Goal: Task Accomplishment & Management: Manage account settings

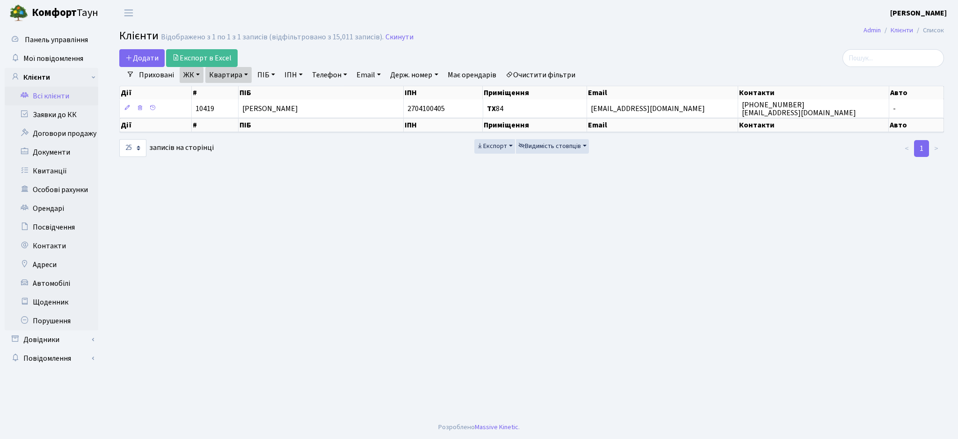
select select "25"
click at [557, 75] on link "Очистити фільтри" at bounding box center [540, 75] width 77 height 16
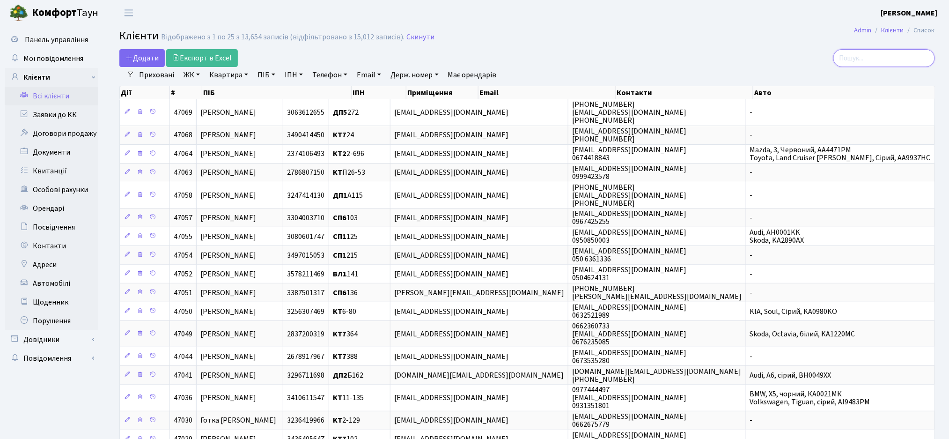
click at [877, 59] on input "search" at bounding box center [884, 58] width 102 height 18
click at [883, 66] on input "search" at bounding box center [884, 58] width 102 height 18
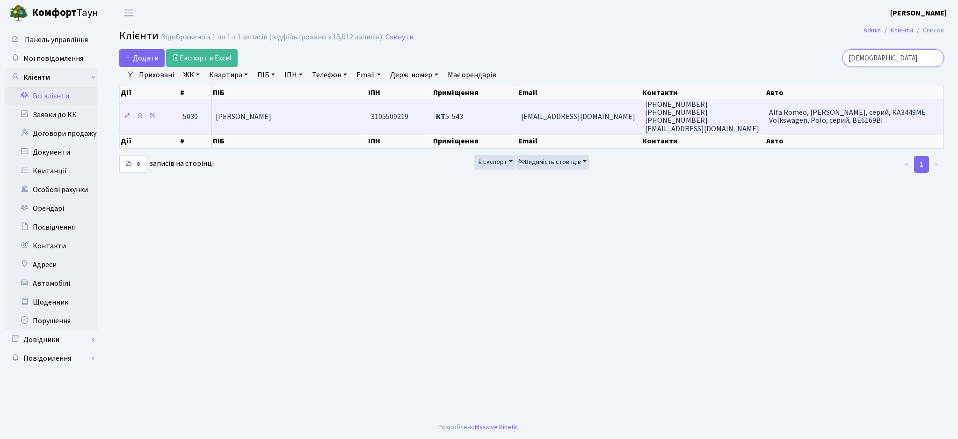
type input "мустафін"
click at [551, 127] on td "[EMAIL_ADDRESS][DOMAIN_NAME]" at bounding box center [580, 116] width 124 height 34
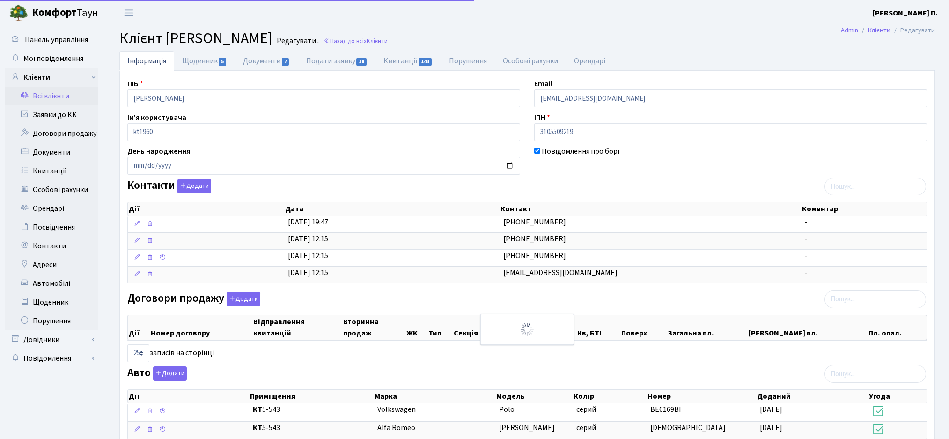
select select "25"
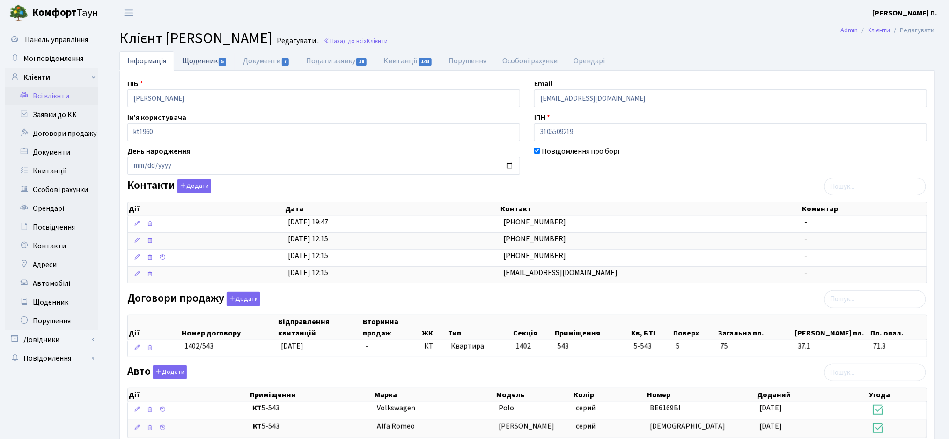
click at [199, 60] on link "Щоденник 5" at bounding box center [204, 60] width 61 height 19
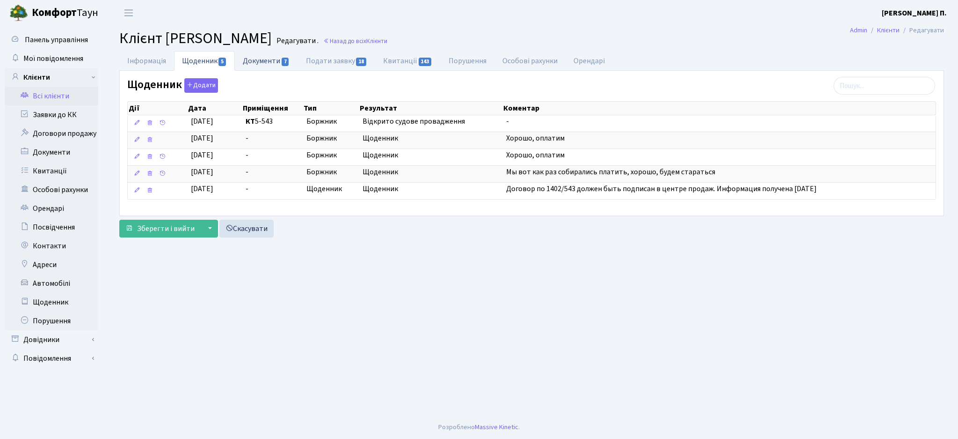
click at [269, 56] on link "Документи 7" at bounding box center [266, 60] width 63 height 19
select select "25"
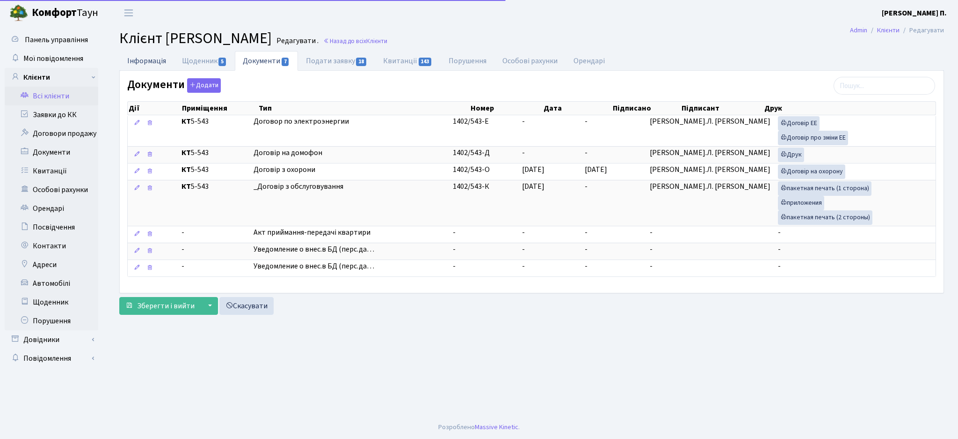
click at [138, 60] on link "Інформація" at bounding box center [146, 60] width 55 height 19
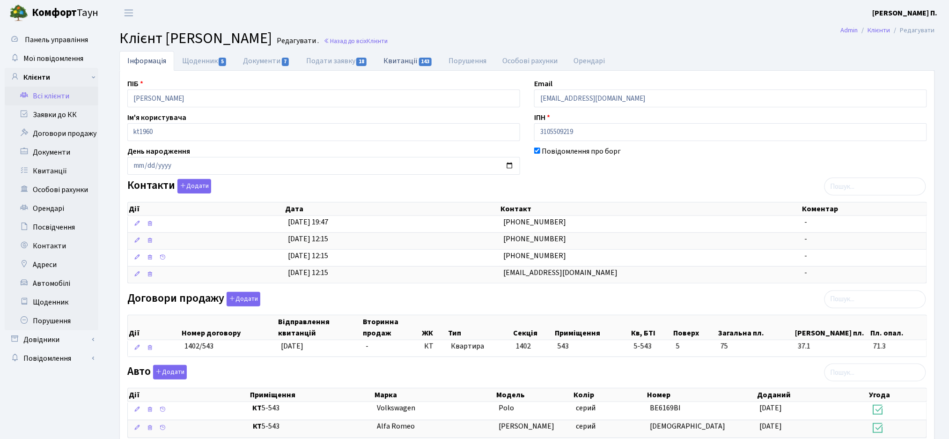
click at [416, 55] on link "Квитанції 143" at bounding box center [407, 60] width 65 height 19
select select "25"
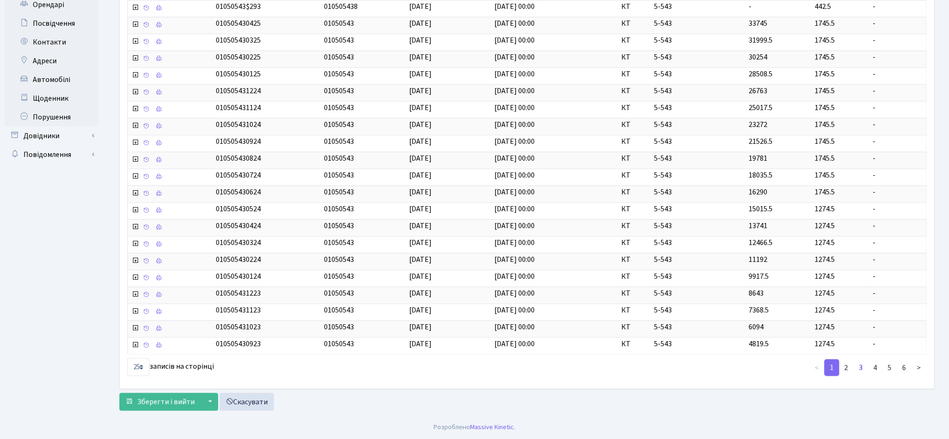
scroll to position [206, 0]
click at [848, 365] on link "2" at bounding box center [846, 367] width 15 height 17
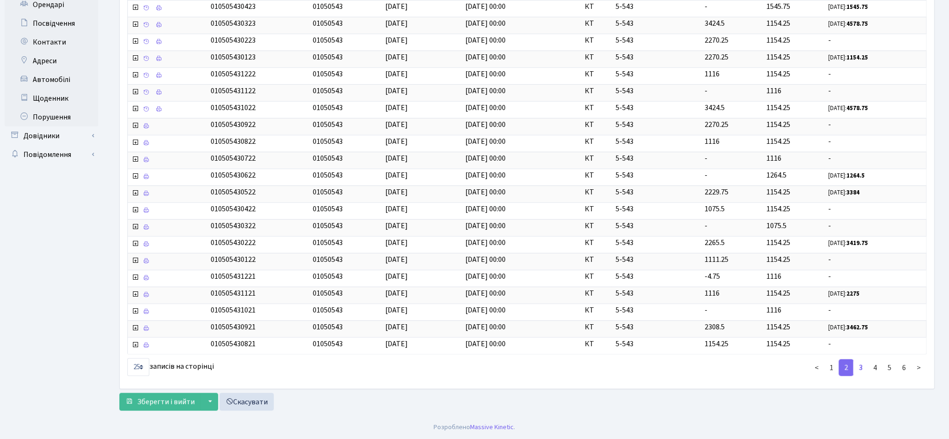
click at [865, 367] on link "3" at bounding box center [860, 367] width 15 height 17
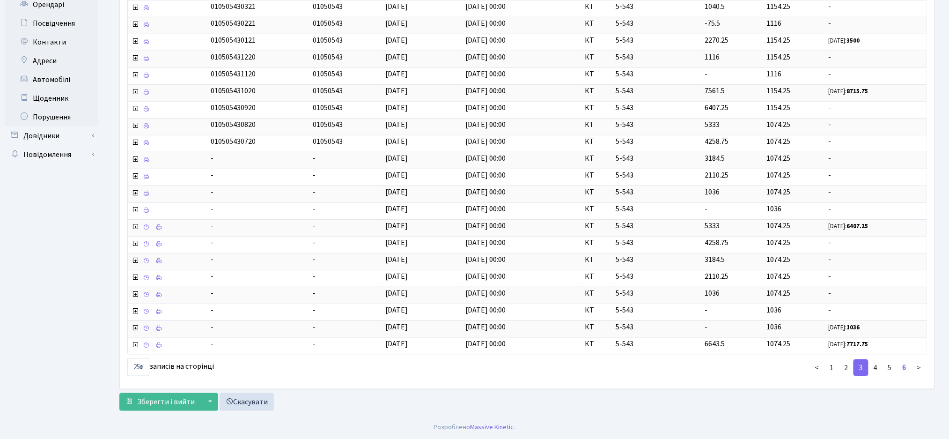
click at [905, 369] on link "6" at bounding box center [904, 367] width 15 height 17
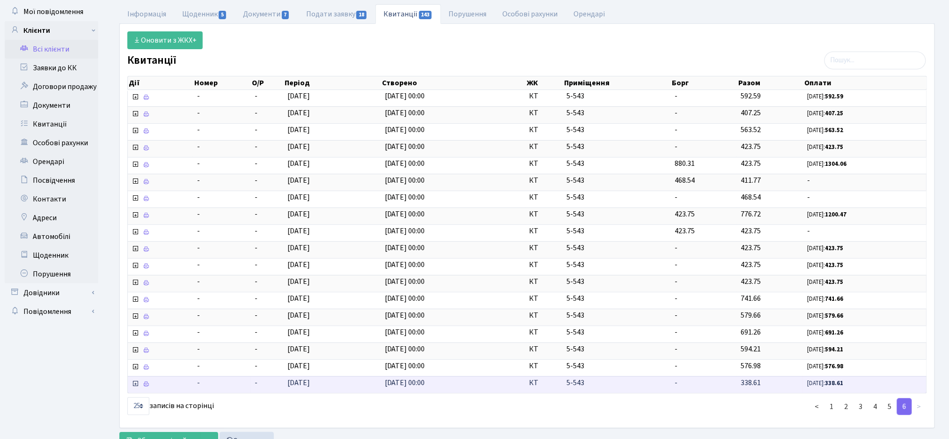
scroll to position [87, 0]
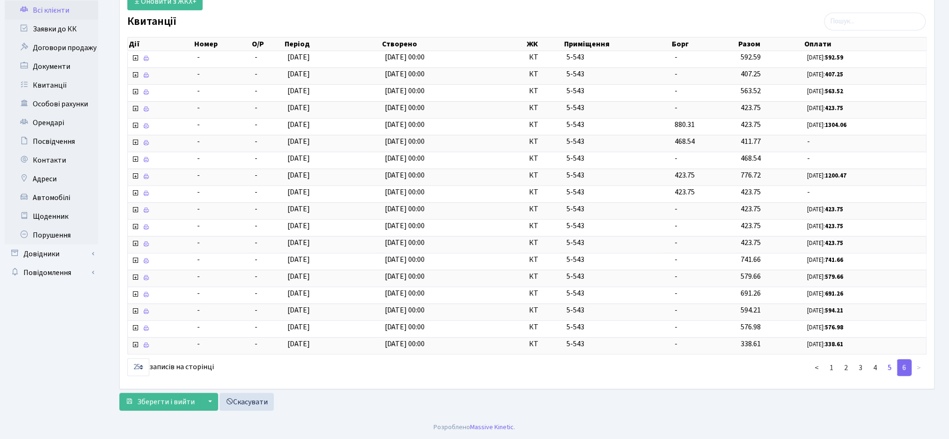
click at [889, 369] on link "5" at bounding box center [889, 367] width 15 height 17
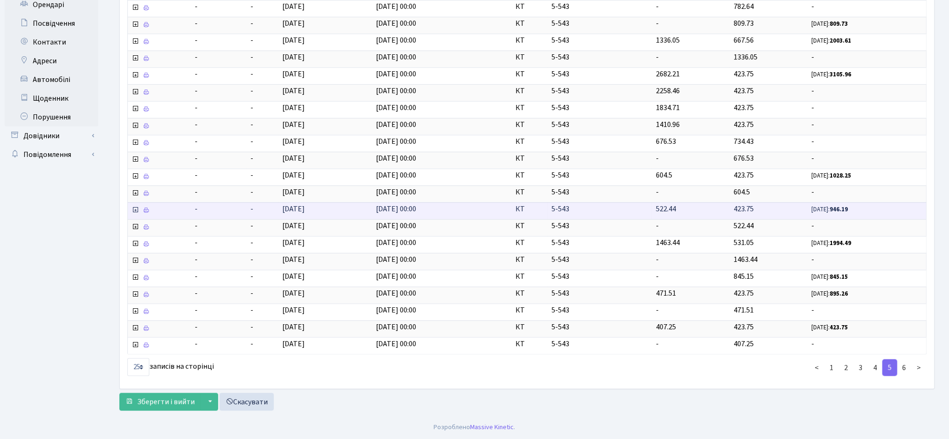
scroll to position [0, 0]
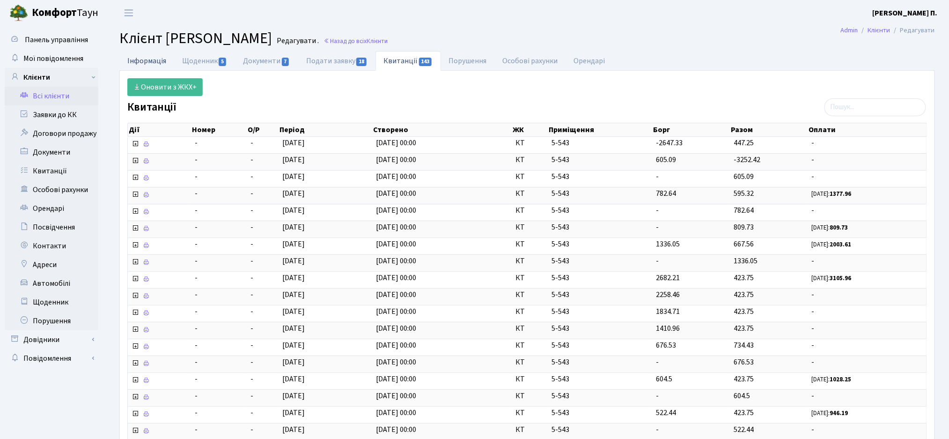
click at [142, 59] on link "Інформація" at bounding box center [146, 60] width 55 height 19
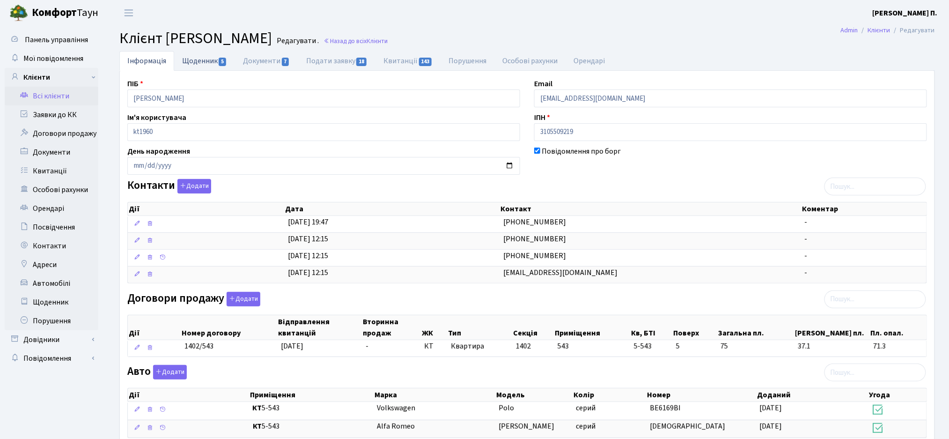
click at [211, 59] on link "Щоденник 5" at bounding box center [204, 60] width 61 height 19
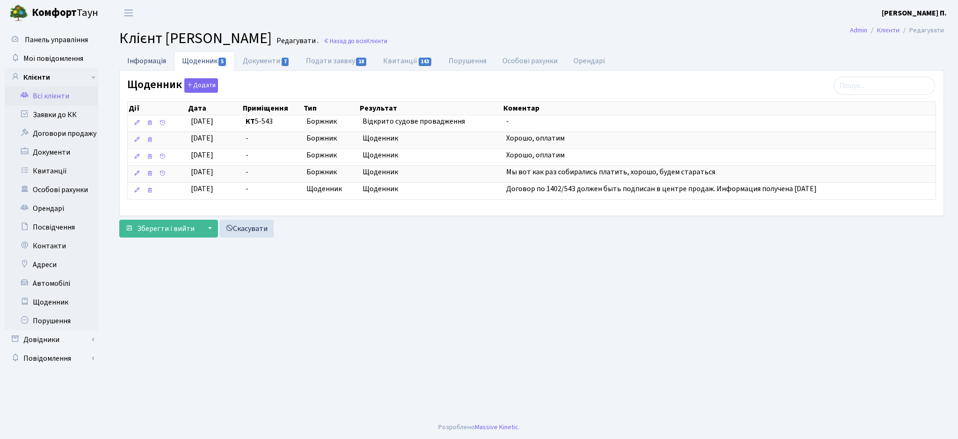
click at [150, 57] on link "Інформація" at bounding box center [146, 60] width 55 height 19
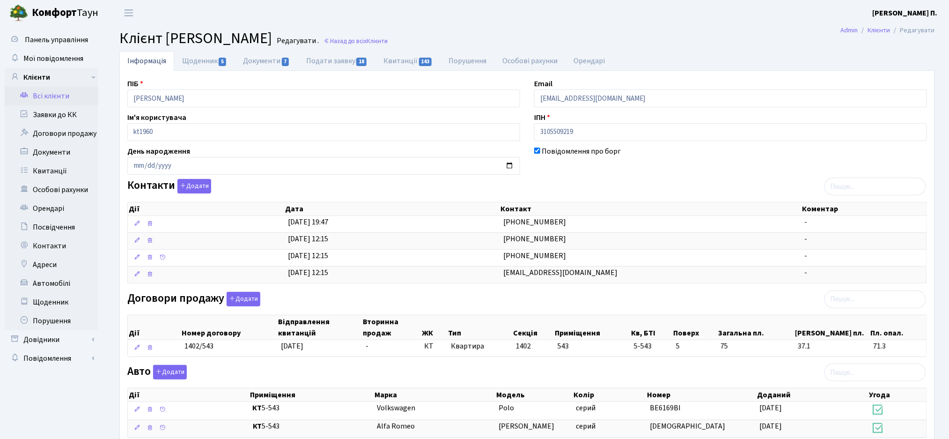
click at [587, 179] on div "Контакти Додати Дії Дата Контакт Коментар Дії Дата Контакт Коментар" at bounding box center [526, 233] width 813 height 108
click at [206, 56] on link "Щоденник 5" at bounding box center [204, 60] width 61 height 19
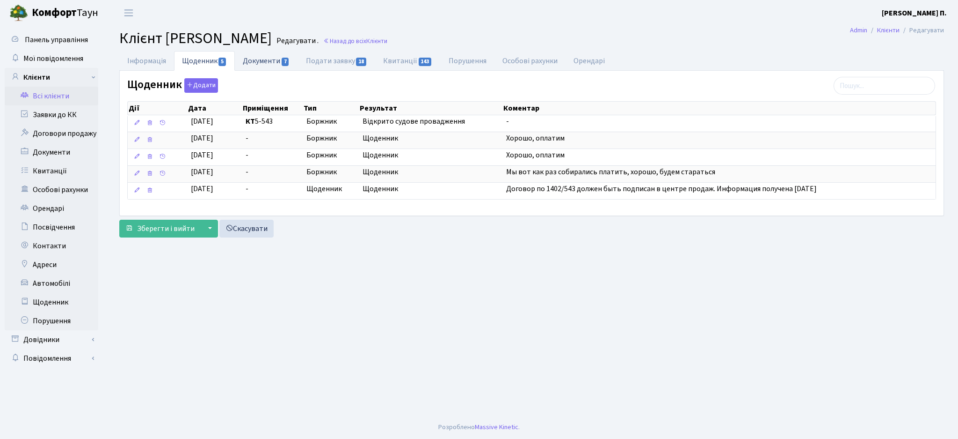
click at [275, 59] on link "Документи 7" at bounding box center [266, 60] width 63 height 19
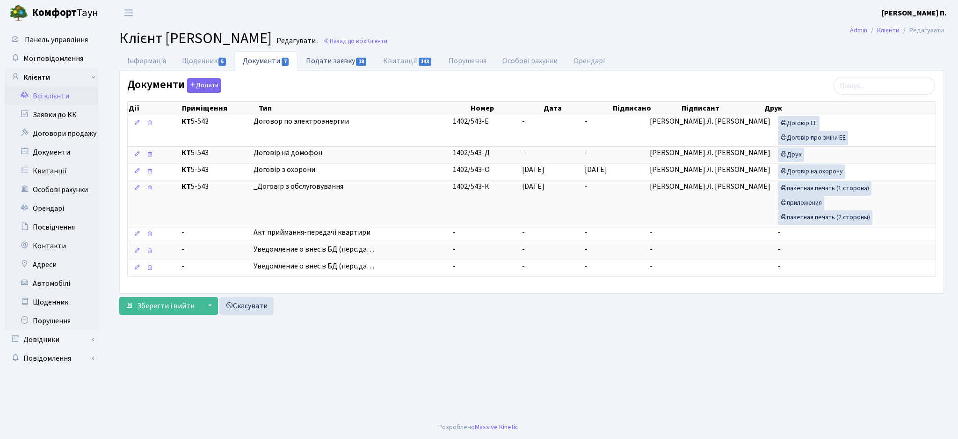
click at [339, 66] on link "Подати заявку 18" at bounding box center [336, 60] width 77 height 19
select select "25"
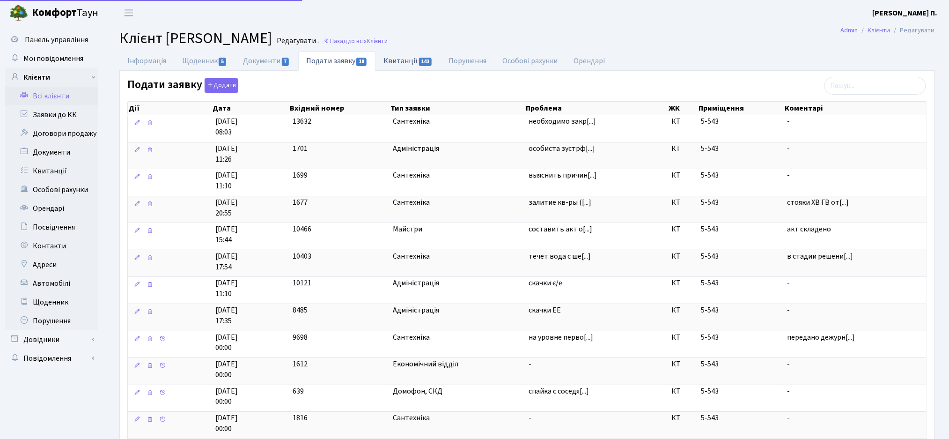
click at [401, 63] on link "Квитанції 143" at bounding box center [407, 60] width 65 height 19
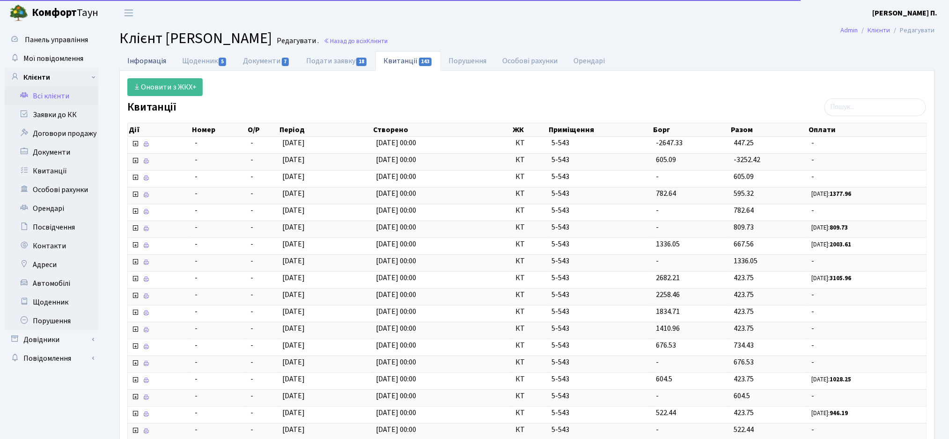
click at [153, 62] on link "Інформація" at bounding box center [146, 60] width 55 height 19
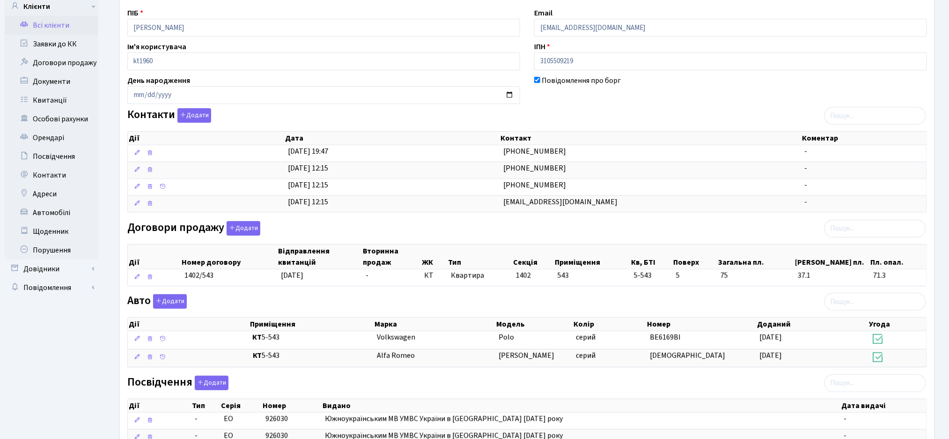
scroll to position [224, 0]
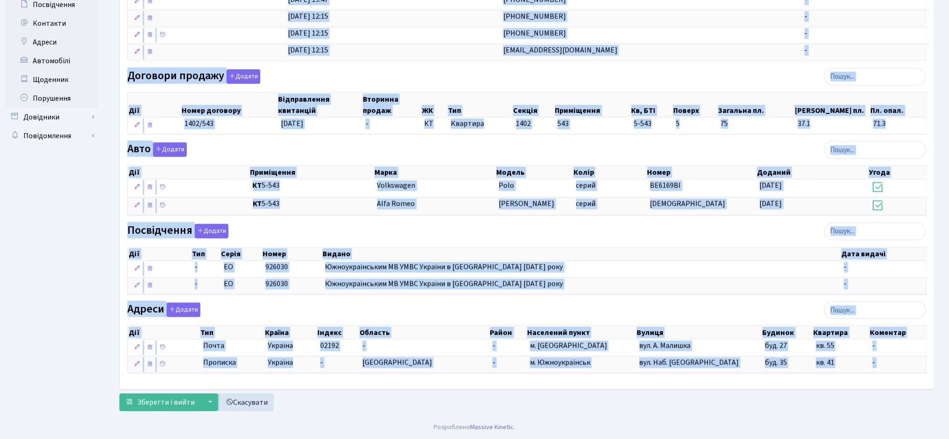
drag, startPoint x: 119, startPoint y: 40, endPoint x: 715, endPoint y: 410, distance: 701.7
click at [750, 392] on main "Admin Клієнти Редагувати Клієнт [PERSON_NAME] . Назад до всіх Клієнти Інформаці…" at bounding box center [526, 109] width 843 height 612
click at [713, 411] on div "Інформація Щоденник 5 Документи 7 Подати заявку 18 Квитанції 143 Порушення Особ…" at bounding box center [526, 122] width 829 height 586
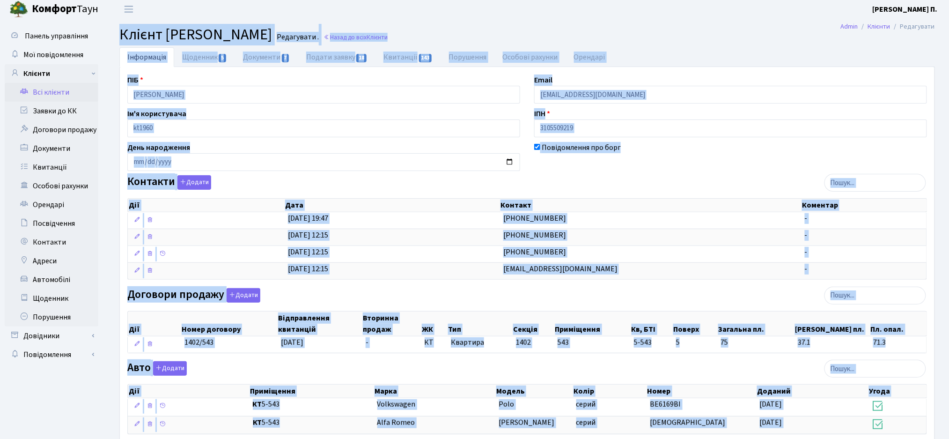
scroll to position [0, 0]
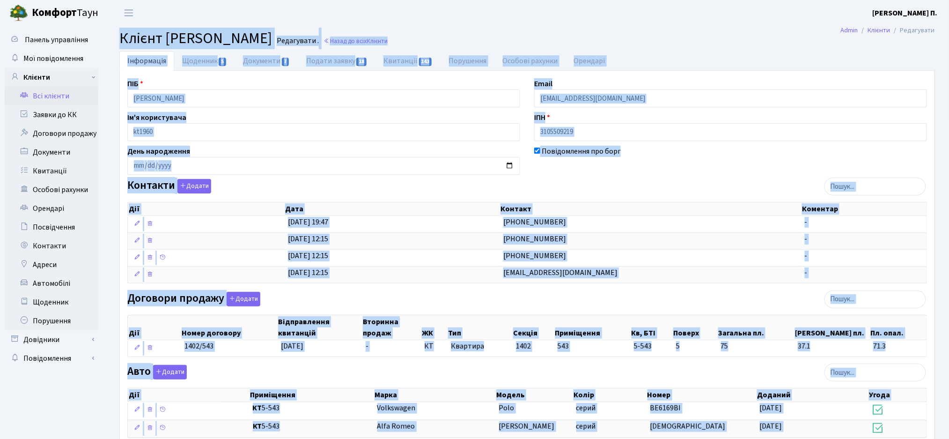
drag, startPoint x: 907, startPoint y: 397, endPoint x: 96, endPoint y: -10, distance: 907.9
click at [96, 0] on html "[PERSON_NAME] [PERSON_NAME] П. Мій обліковий запис Вийти Панель управління Мої …" at bounding box center [474, 330] width 949 height 661
click at [227, 29] on span "Клієнт [PERSON_NAME]" at bounding box center [195, 39] width 153 height 22
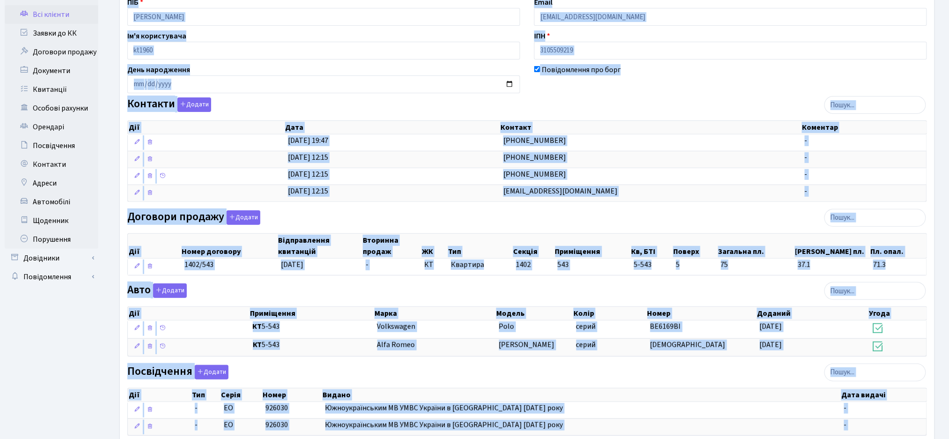
scroll to position [224, 0]
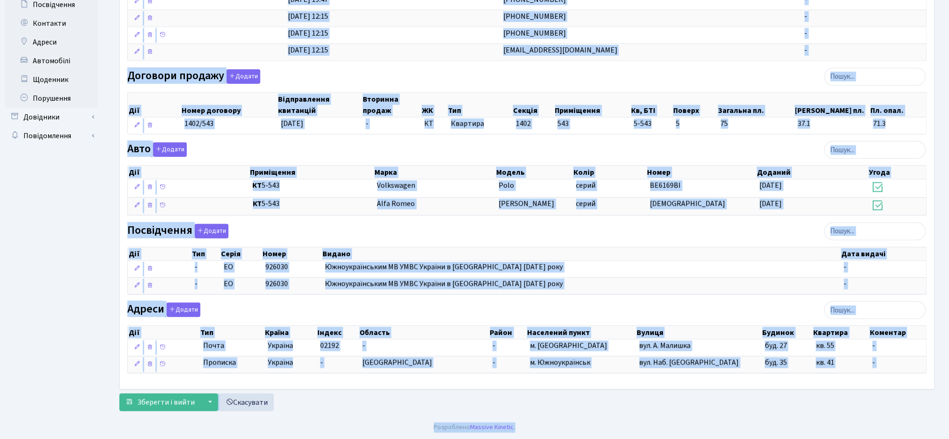
drag, startPoint x: 120, startPoint y: 40, endPoint x: 789, endPoint y: 420, distance: 769.9
click at [789, 420] on body "[PERSON_NAME] [PERSON_NAME] П. Мій обліковий запис Вийти Панель управління Мої …" at bounding box center [474, 108] width 949 height 661
drag, startPoint x: 752, startPoint y: 410, endPoint x: 744, endPoint y: 410, distance: 7.5
click at [752, 410] on div "Зберегти і вийти ▼ Зберегти та продовжити редагування Зберегти та створити Скас…" at bounding box center [526, 402] width 815 height 18
click at [817, 407] on div "Зберегти і вийти ▼ Зберегти та продовжити редагування Зберегти та створити Скас…" at bounding box center [526, 402] width 815 height 18
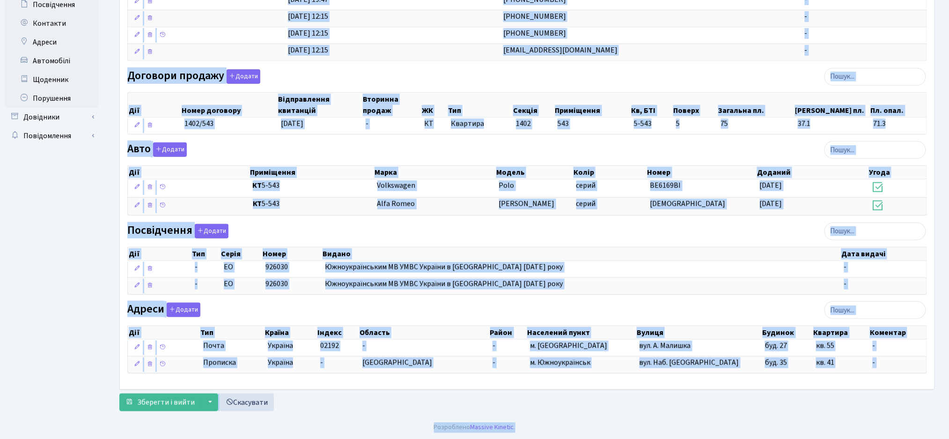
click at [880, 408] on div "Зберегти і вийти ▼ Зберегти та продовжити редагування Зберегти та створити Скас…" at bounding box center [526, 402] width 815 height 18
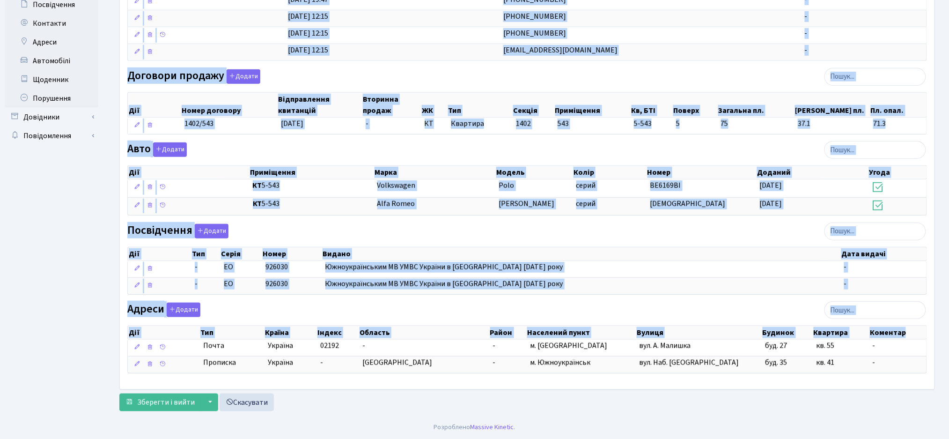
drag, startPoint x: 118, startPoint y: 37, endPoint x: 807, endPoint y: 384, distance: 771.1
click at [807, 384] on main "Admin Клієнти Редагувати Клієнт [PERSON_NAME] . Назад до всіх Клієнти Інформаці…" at bounding box center [526, 109] width 843 height 612
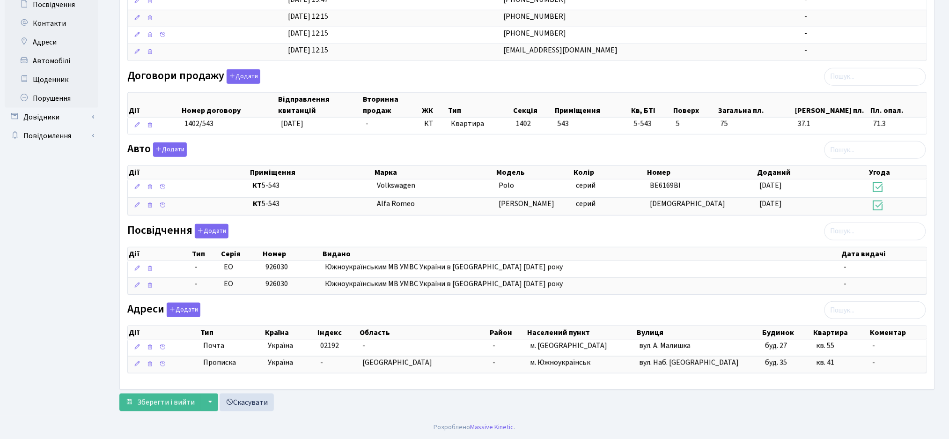
click at [738, 406] on div "Зберегти і вийти ▼ Зберегти та продовжити редагування Зберегти та створити Скас…" at bounding box center [526, 402] width 815 height 18
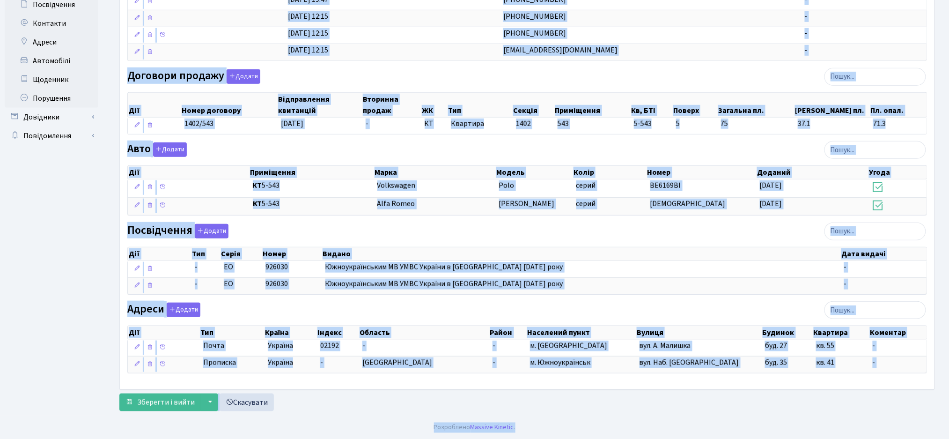
drag, startPoint x: 121, startPoint y: 37, endPoint x: 900, endPoint y: 453, distance: 882.9
click at [900, 438] on html "[PERSON_NAME] [PERSON_NAME] П. Мій обліковий запис Вийти Панель управління Мої …" at bounding box center [474, 108] width 949 height 661
click at [754, 410] on div "Зберегти і вийти ▼ Зберегти та продовжити редагування Зберегти та створити Скас…" at bounding box center [526, 402] width 815 height 18
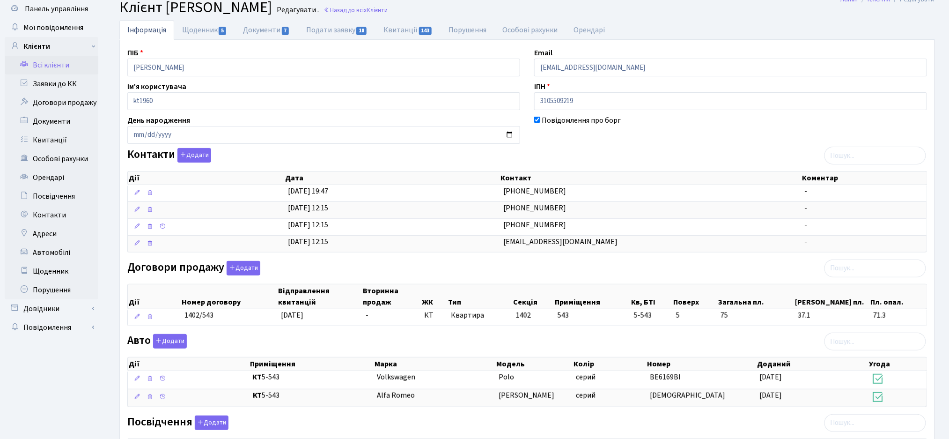
scroll to position [0, 0]
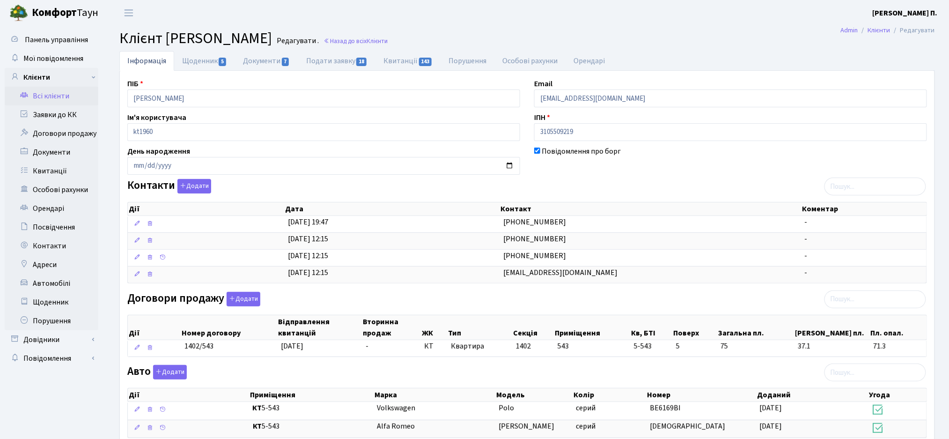
click at [272, 36] on span "Клієнт [PERSON_NAME]" at bounding box center [195, 39] width 153 height 22
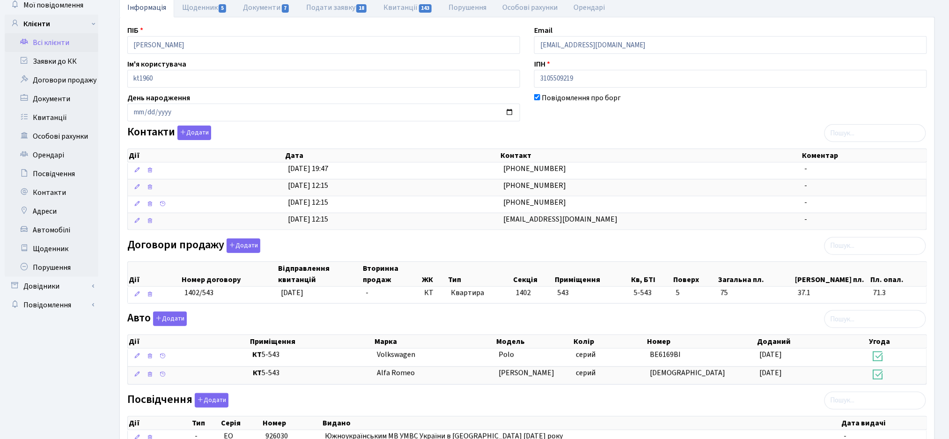
scroll to position [224, 0]
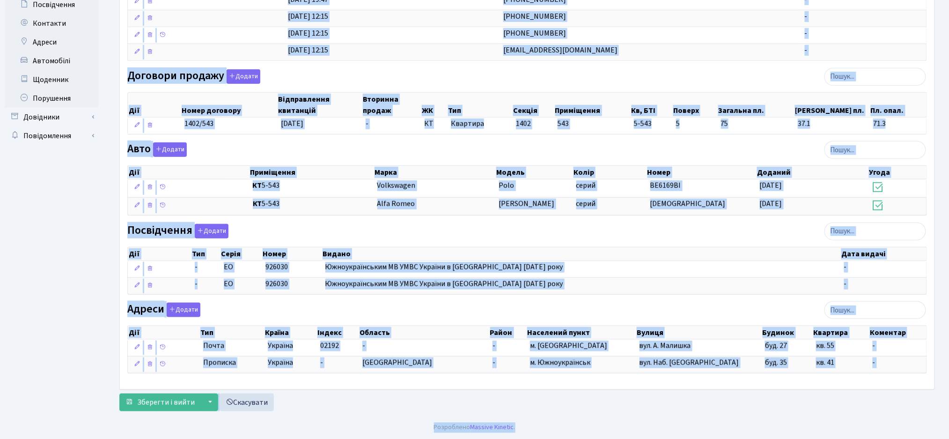
drag, startPoint x: 118, startPoint y: 38, endPoint x: 753, endPoint y: 455, distance: 759.4
click at [753, 438] on html "[PERSON_NAME] [PERSON_NAME] П. Мій обліковий запис Вийти Панель управління Мої …" at bounding box center [474, 108] width 949 height 661
click at [659, 421] on footer "Розроблено Massive Kinetic ." at bounding box center [474, 426] width 949 height 23
click at [781, 396] on div "Зберегти і вийти ▼ Зберегти та продовжити редагування Зберегти та створити Скас…" at bounding box center [526, 402] width 815 height 18
click at [937, 407] on div "Інформація Щоденник 5 Документи 7 Подати заявку 18 Квитанції 143 Порушення Особ…" at bounding box center [526, 122] width 829 height 586
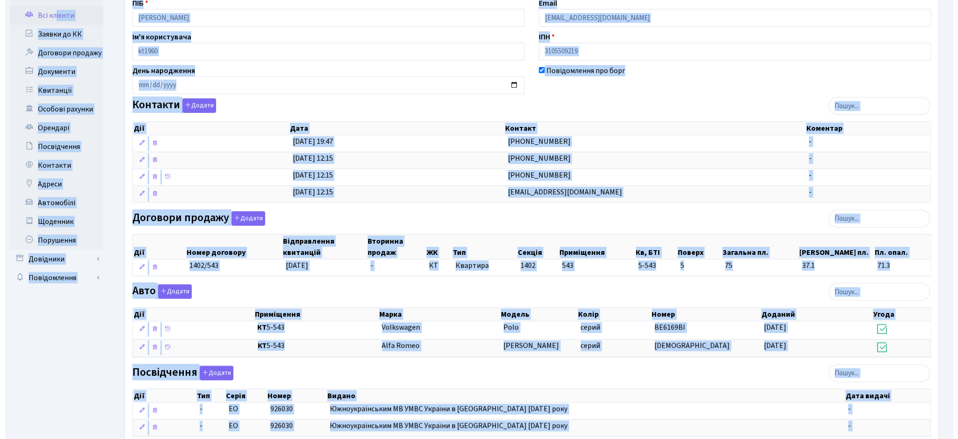
scroll to position [0, 0]
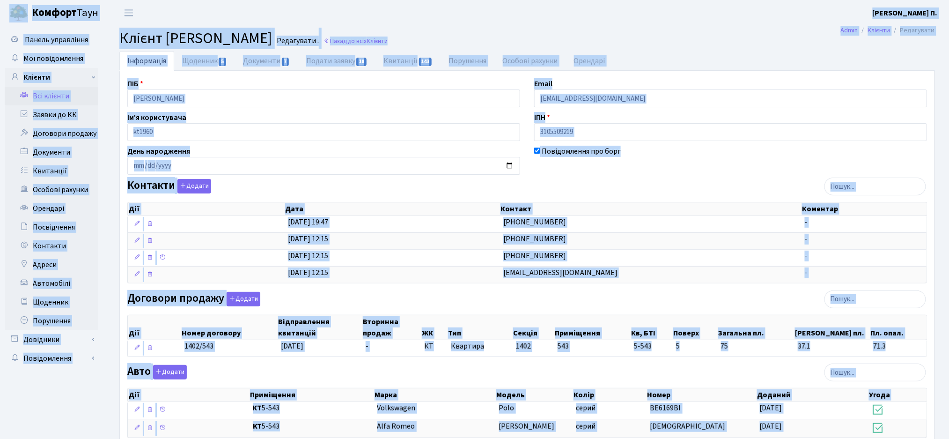
drag, startPoint x: 941, startPoint y: 409, endPoint x: 38, endPoint y: -57, distance: 1015.8
click at [38, 0] on html "[PERSON_NAME] [PERSON_NAME] П. Мій обліковий запис Вийти Панель управління Мої …" at bounding box center [474, 330] width 949 height 661
click at [272, 39] on span "Клієнт [PERSON_NAME]" at bounding box center [195, 39] width 153 height 22
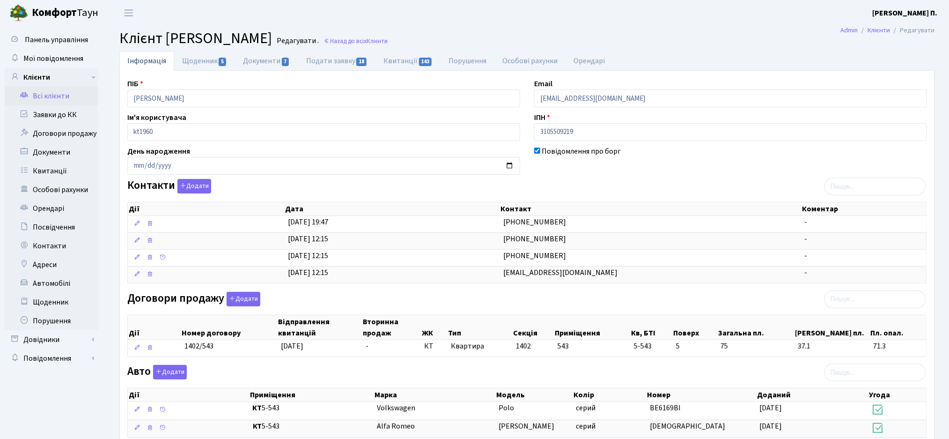
click at [575, 179] on div "Контакти Додати Дії Дата Контакт Коментар Дії Дата Контакт Коментар" at bounding box center [526, 233] width 813 height 108
click at [211, 65] on link "Щоденник 5" at bounding box center [204, 60] width 61 height 19
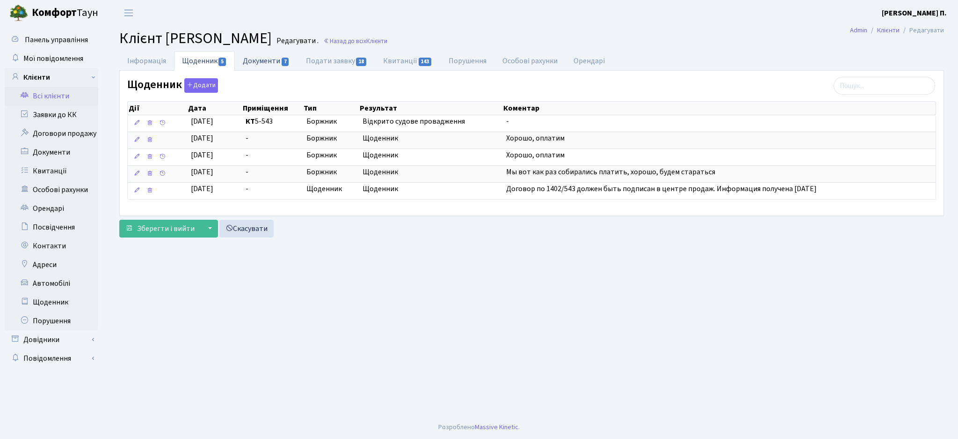
click at [266, 63] on link "Документи 7" at bounding box center [266, 60] width 63 height 19
